Goal: Check status

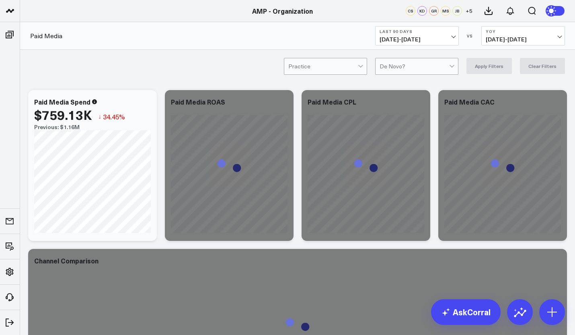
click at [439, 35] on button "Last 90 Days 07/17/25 - 10/14/25" at bounding box center [417, 35] width 84 height 19
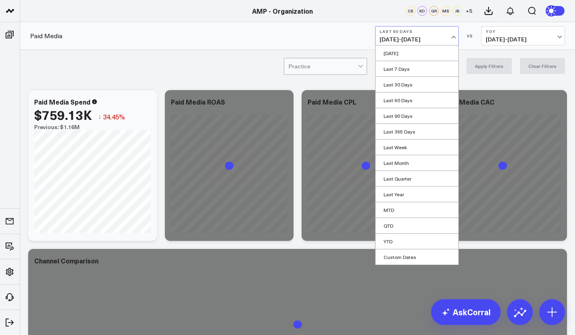
click at [399, 210] on link "MTD" at bounding box center [417, 209] width 83 height 15
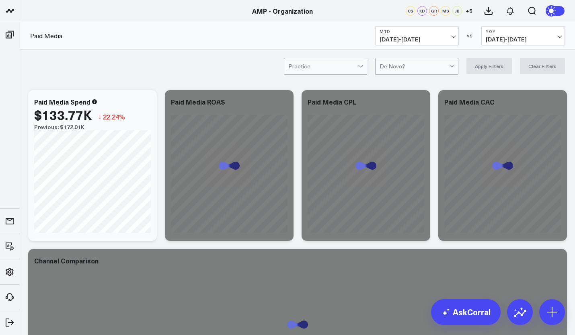
click at [524, 41] on span "10/01/24 - 10/14/24" at bounding box center [523, 39] width 75 height 6
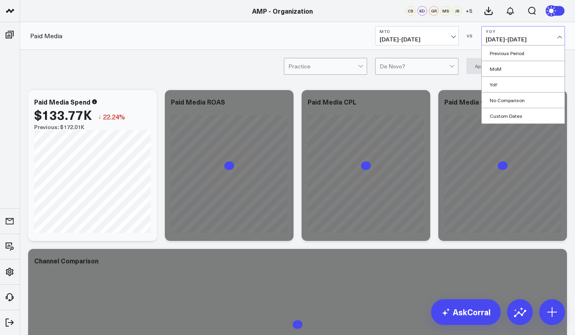
click at [505, 84] on link "YoY" at bounding box center [523, 84] width 83 height 15
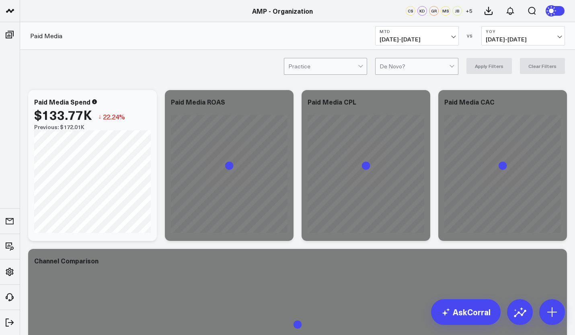
scroll to position [178, 0]
click at [49, 262] on link "AMP - Organization" at bounding box center [68, 265] width 97 height 22
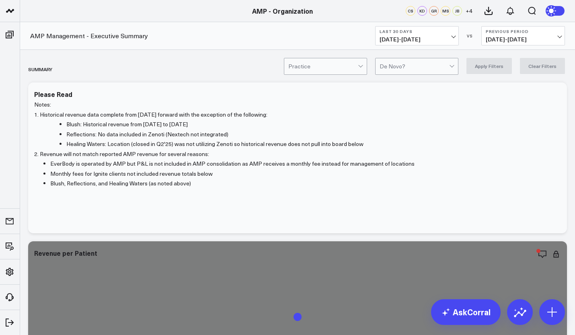
click at [455, 38] on button "Last 30 Days [DATE] - [DATE]" at bounding box center [417, 35] width 84 height 19
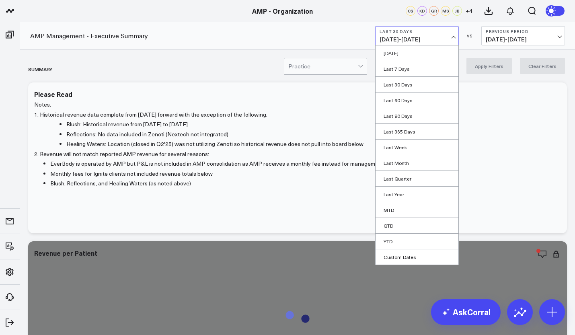
click at [394, 210] on link "MTD" at bounding box center [417, 209] width 83 height 15
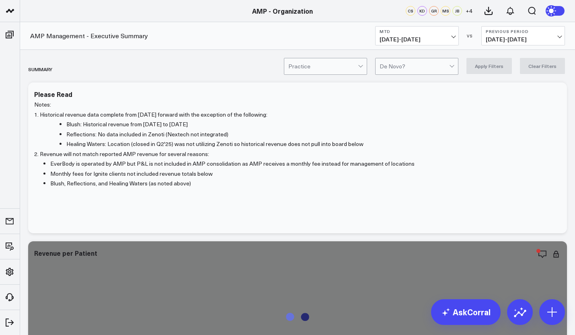
click at [541, 35] on button "Previous Period [DATE] - [DATE]" at bounding box center [523, 35] width 84 height 19
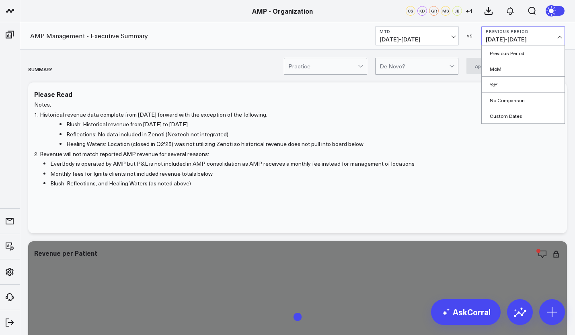
click at [511, 82] on link "YoY" at bounding box center [523, 84] width 83 height 15
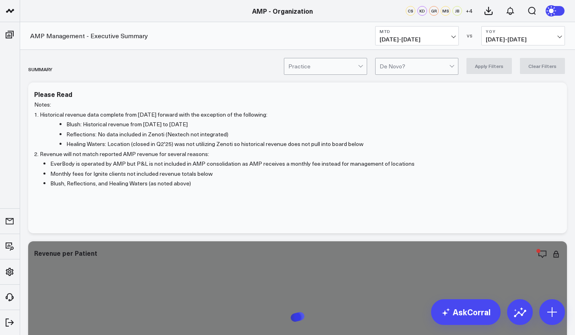
scroll to position [112, 0]
